Goal: Information Seeking & Learning: Check status

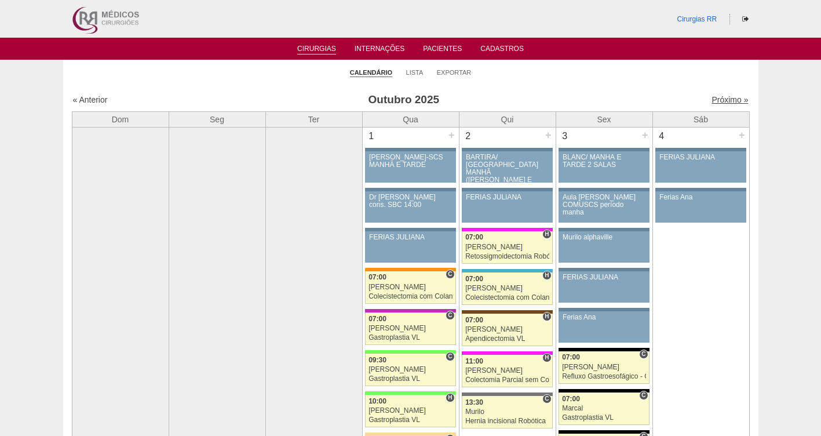
click at [720, 103] on link "Próximo »" at bounding box center [729, 99] width 37 height 9
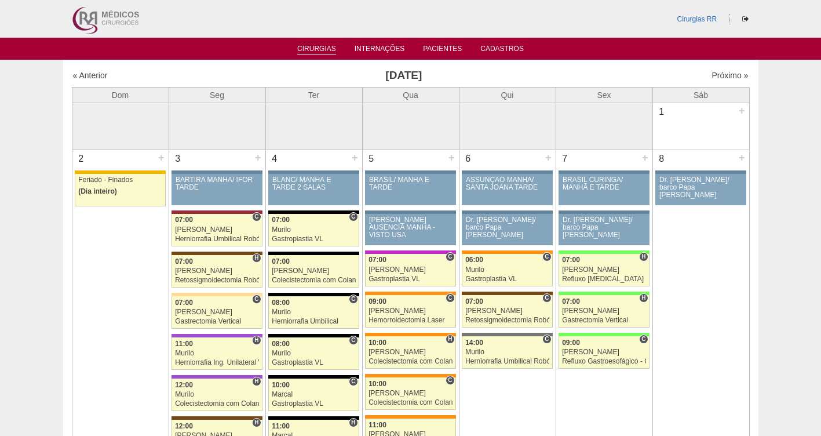
click at [306, 49] on link "Cirurgias" at bounding box center [316, 50] width 39 height 10
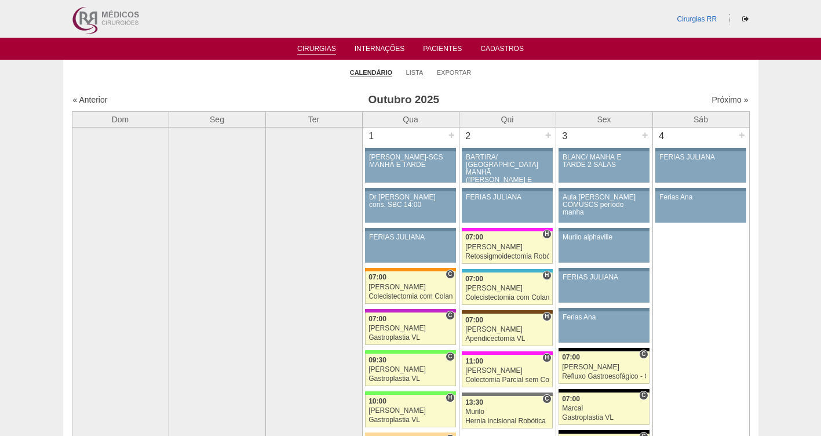
click at [416, 76] on li "Lista" at bounding box center [414, 72] width 17 height 16
click at [415, 71] on link "Lista" at bounding box center [414, 72] width 17 height 9
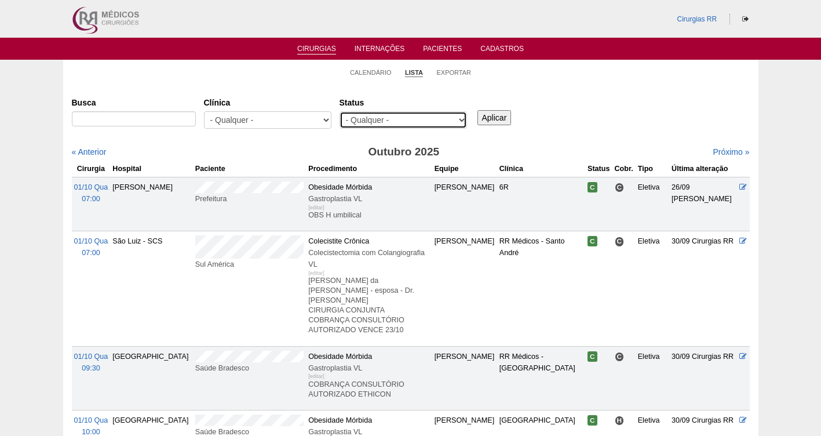
click at [408, 121] on select "- Qualquer - Reservada Confirmada Suspensa Cancelada" at bounding box center [403, 119] width 127 height 17
select select "resr"
click at [340, 111] on select "- Qualquer - Reservada Confirmada Suspensa Cancelada" at bounding box center [403, 119] width 127 height 17
click at [498, 115] on input "Aplicar" at bounding box center [494, 117] width 34 height 15
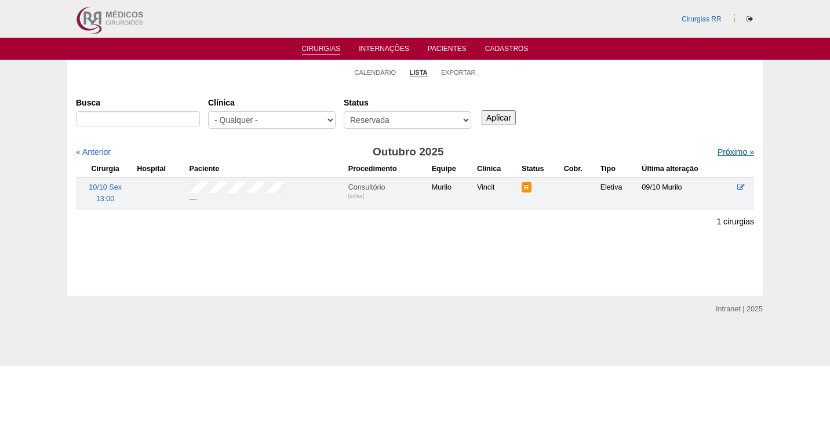
click at [725, 151] on link "Próximo »" at bounding box center [735, 151] width 37 height 9
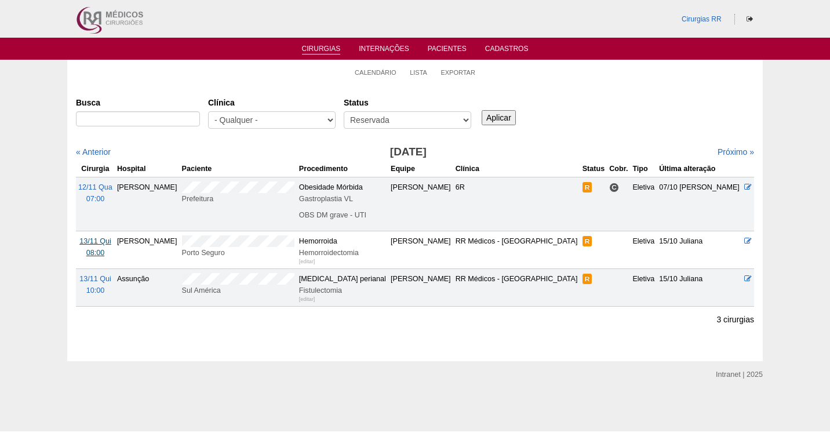
click at [97, 243] on span "13/11 Qui" at bounding box center [95, 241] width 32 height 8
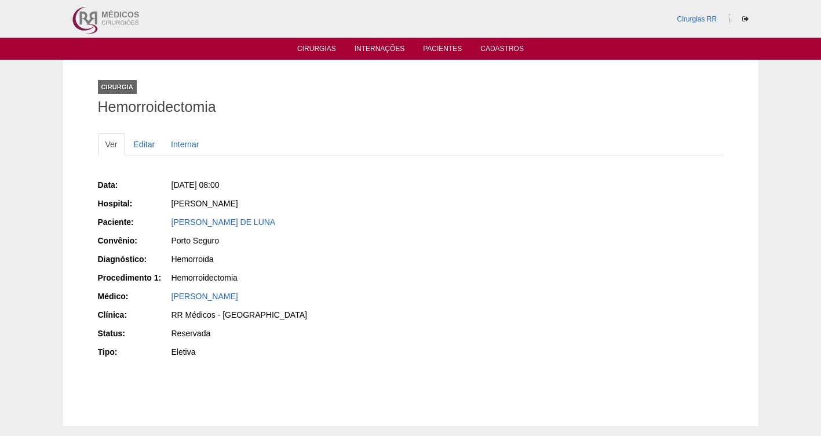
drag, startPoint x: 224, startPoint y: 220, endPoint x: 154, endPoint y: 224, distance: 70.8
click at [154, 224] on div "Paciente: [PERSON_NAME] DE LUNA" at bounding box center [250, 223] width 305 height 14
copy div "Paciente: JULIANA LIRA DE LUNA"
